Goal: Task Accomplishment & Management: Complete application form

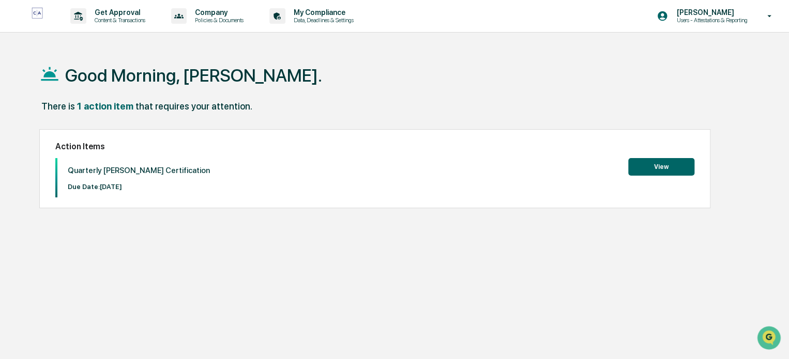
click at [658, 164] on button "View" at bounding box center [661, 167] width 66 height 18
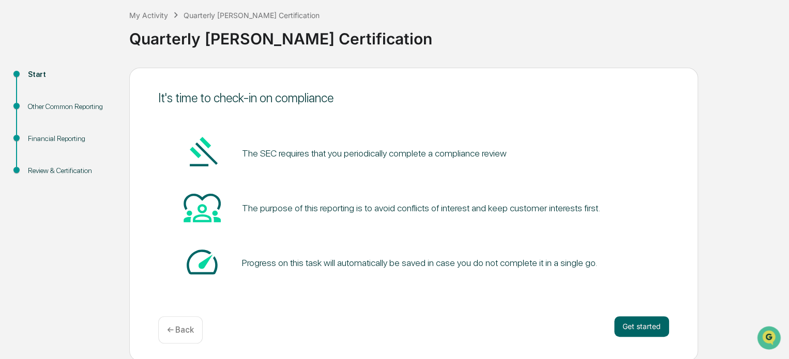
scroll to position [56, 0]
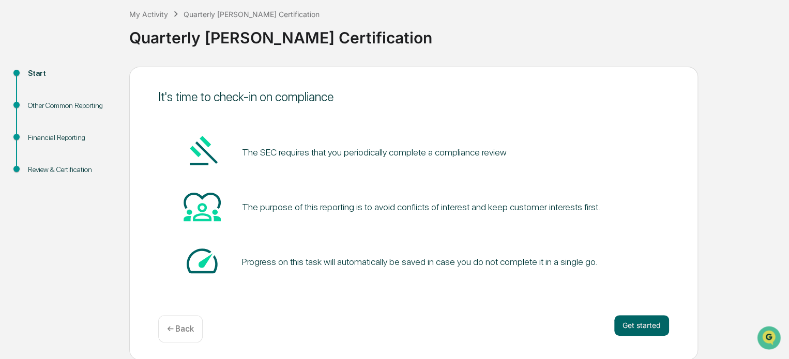
click at [645, 321] on button "Get started" at bounding box center [641, 326] width 55 height 21
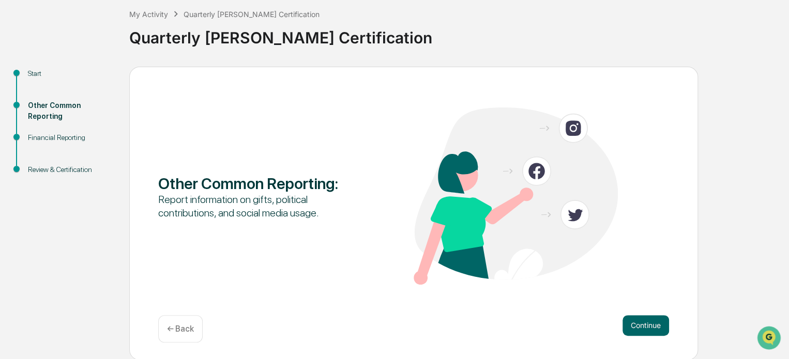
click at [643, 331] on button "Continue" at bounding box center [646, 326] width 47 height 21
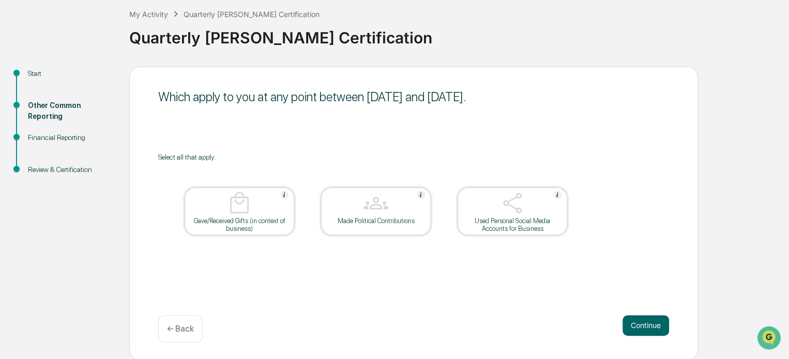
click at [644, 326] on button "Continue" at bounding box center [646, 326] width 47 height 21
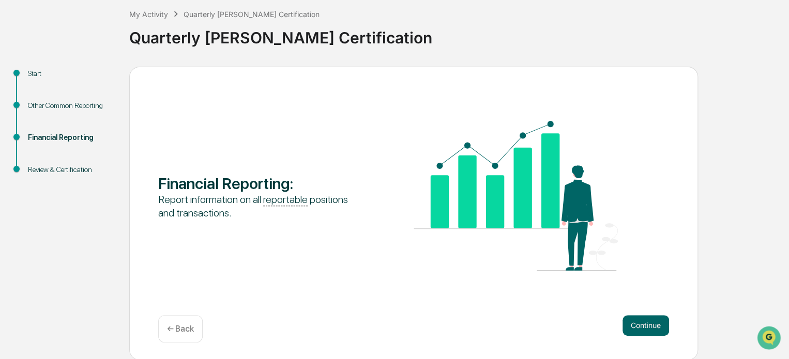
click at [644, 326] on button "Continue" at bounding box center [646, 326] width 47 height 21
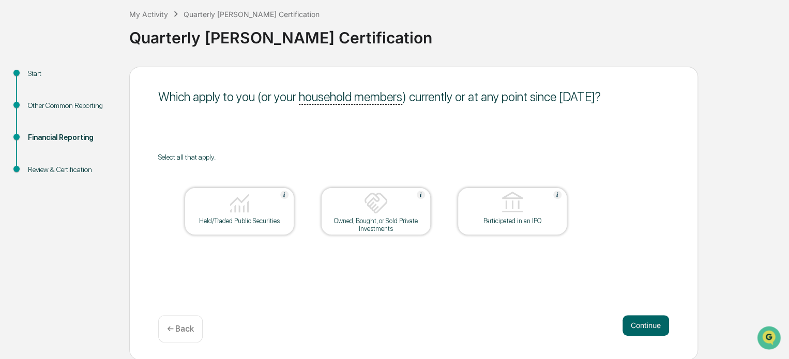
click at [644, 326] on button "Continue" at bounding box center [646, 326] width 47 height 21
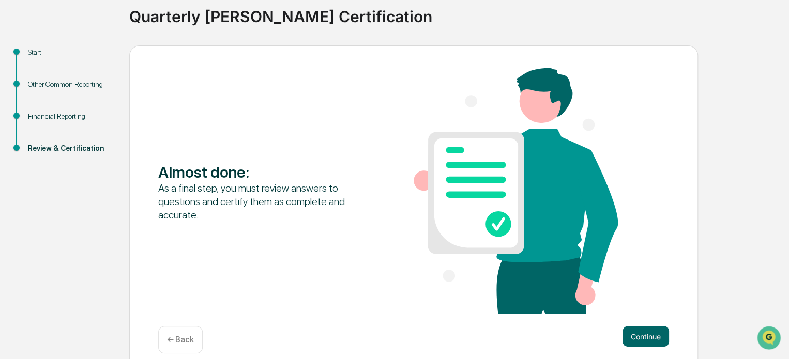
scroll to position [89, 0]
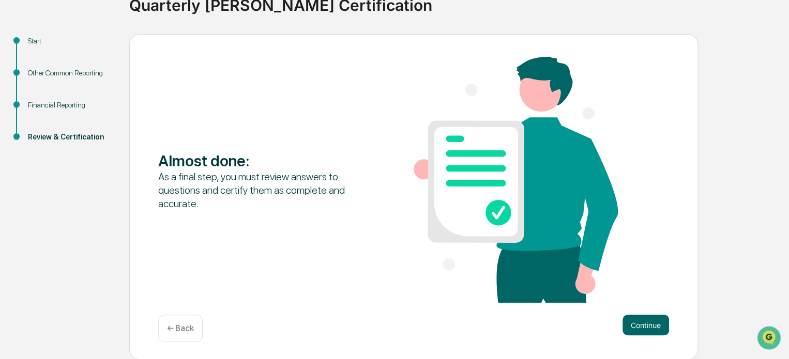
click at [644, 327] on button "Continue" at bounding box center [646, 325] width 47 height 21
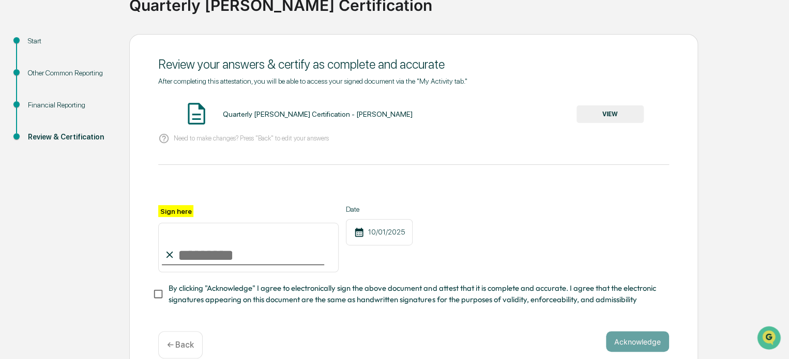
scroll to position [110, 0]
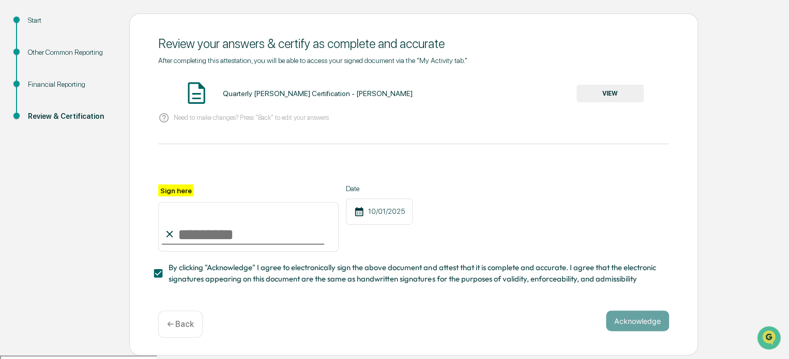
click at [193, 233] on input "Sign here" at bounding box center [248, 227] width 181 height 50
type input "**********"
click at [635, 325] on button "Acknowledge" at bounding box center [637, 321] width 63 height 21
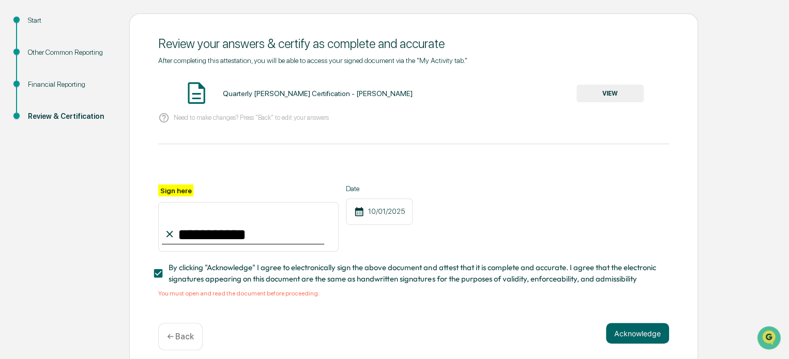
click at [606, 95] on button "VIEW" at bounding box center [610, 94] width 67 height 18
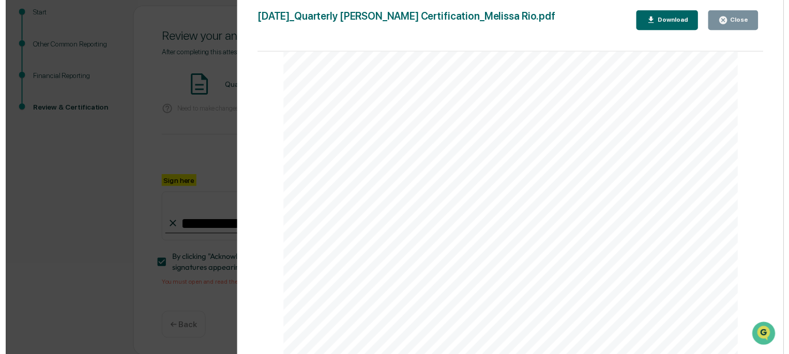
scroll to position [122, 0]
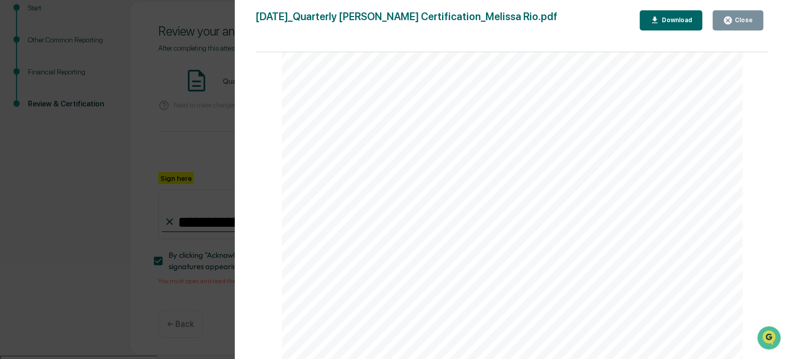
click at [747, 23] on div "Close" at bounding box center [743, 20] width 20 height 7
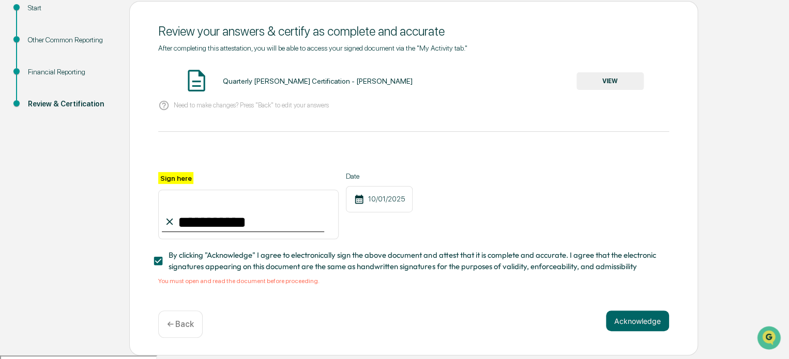
click at [625, 330] on button "Acknowledge" at bounding box center [637, 321] width 63 height 21
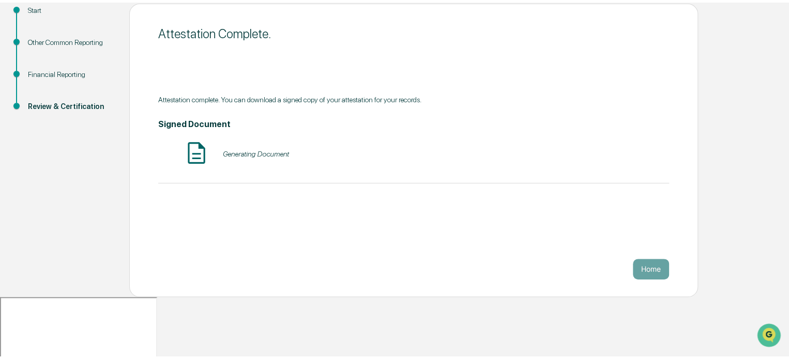
scroll to position [56, 0]
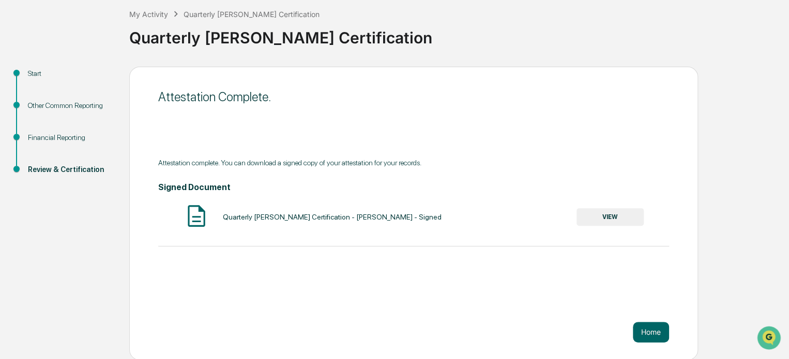
click at [656, 332] on button "Home" at bounding box center [651, 332] width 36 height 21
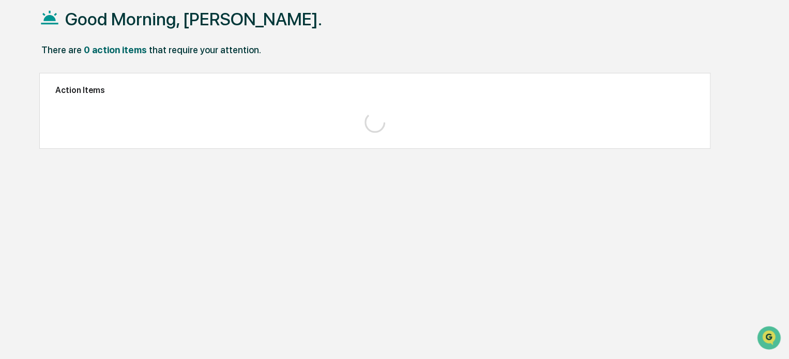
scroll to position [49, 0]
